Goal: Task Accomplishment & Management: Manage account settings

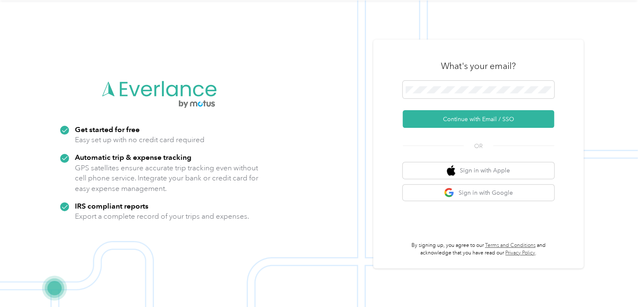
scroll to position [27, 0]
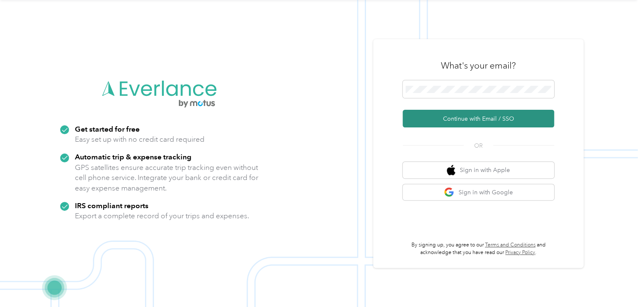
click at [476, 122] on button "Continue with Email / SSO" at bounding box center [477, 119] width 151 height 18
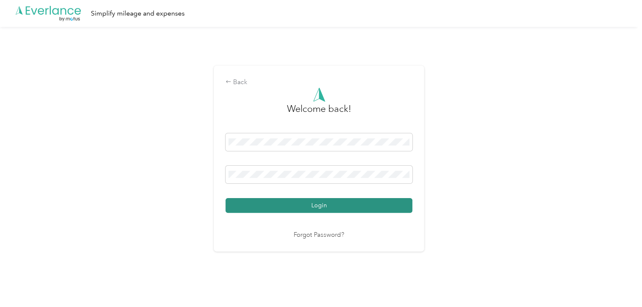
click at [334, 205] on button "Login" at bounding box center [318, 205] width 187 height 15
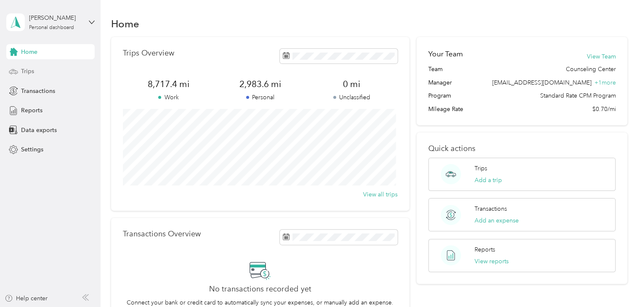
click at [55, 74] on div "Trips" at bounding box center [50, 71] width 88 height 15
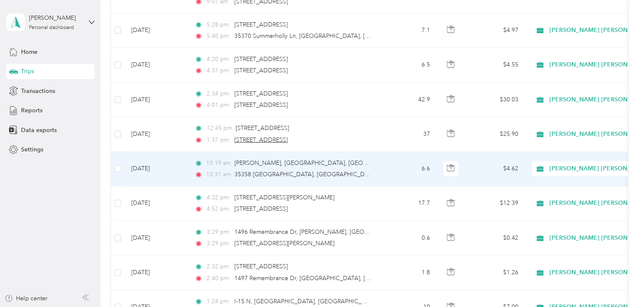
scroll to position [471, 0]
